Goal: Information Seeking & Learning: Learn about a topic

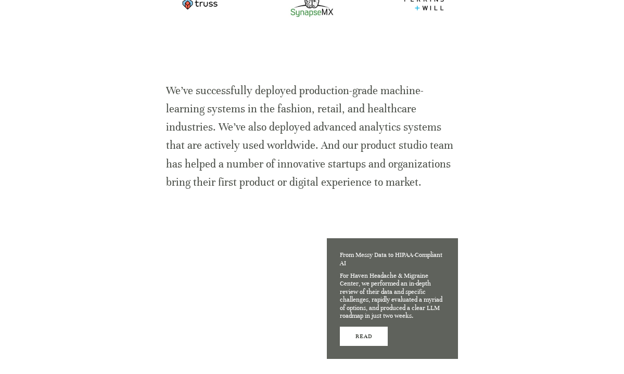
scroll to position [625, 0]
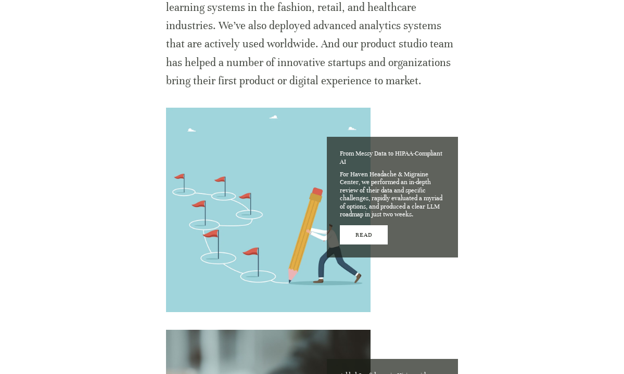
click at [285, 179] on div at bounding box center [268, 210] width 204 height 204
click at [364, 233] on link "Read" at bounding box center [364, 234] width 48 height 19
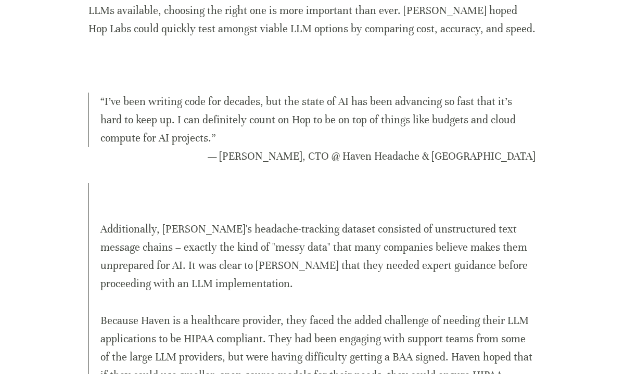
scroll to position [920, 0]
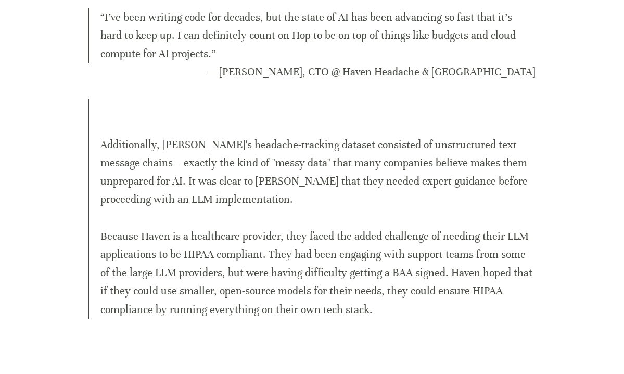
scroll to position [1005, 0]
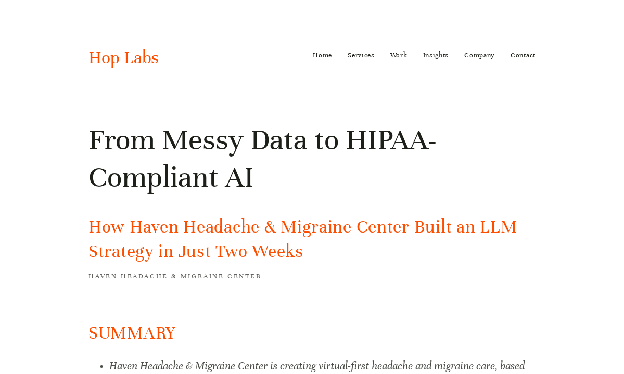
scroll to position [1005, 0]
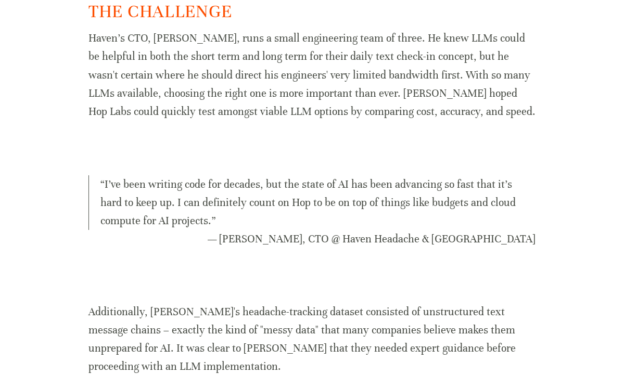
scroll to position [815, 0]
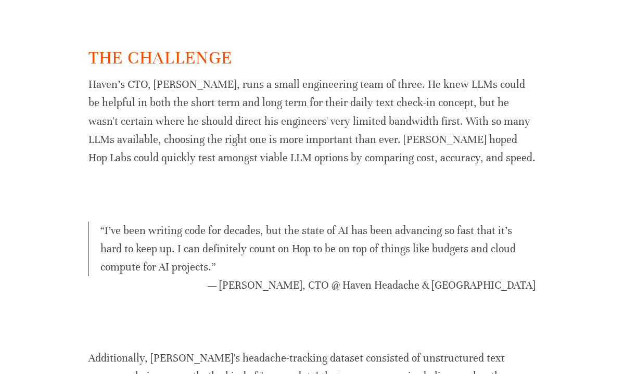
scroll to position [797, 0]
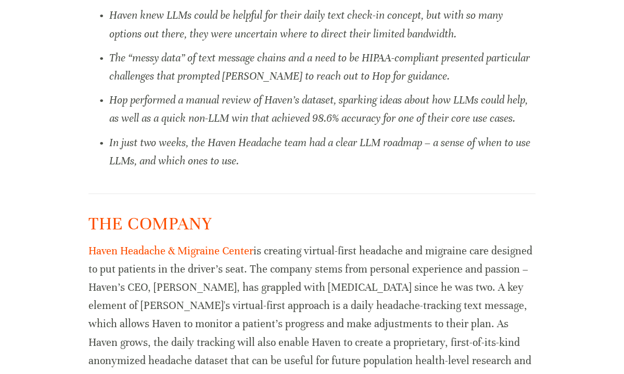
scroll to position [390, 0]
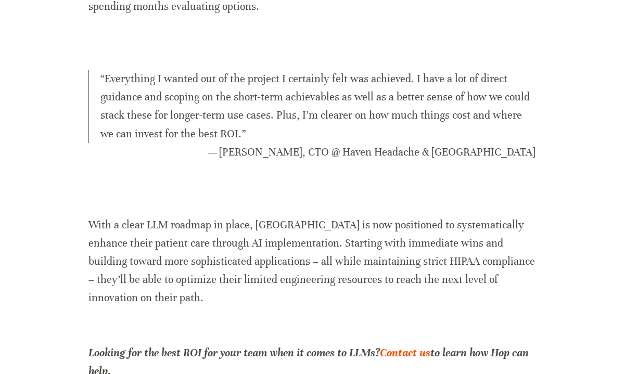
scroll to position [2470, 0]
